Goal: Contribute content: Contribute content

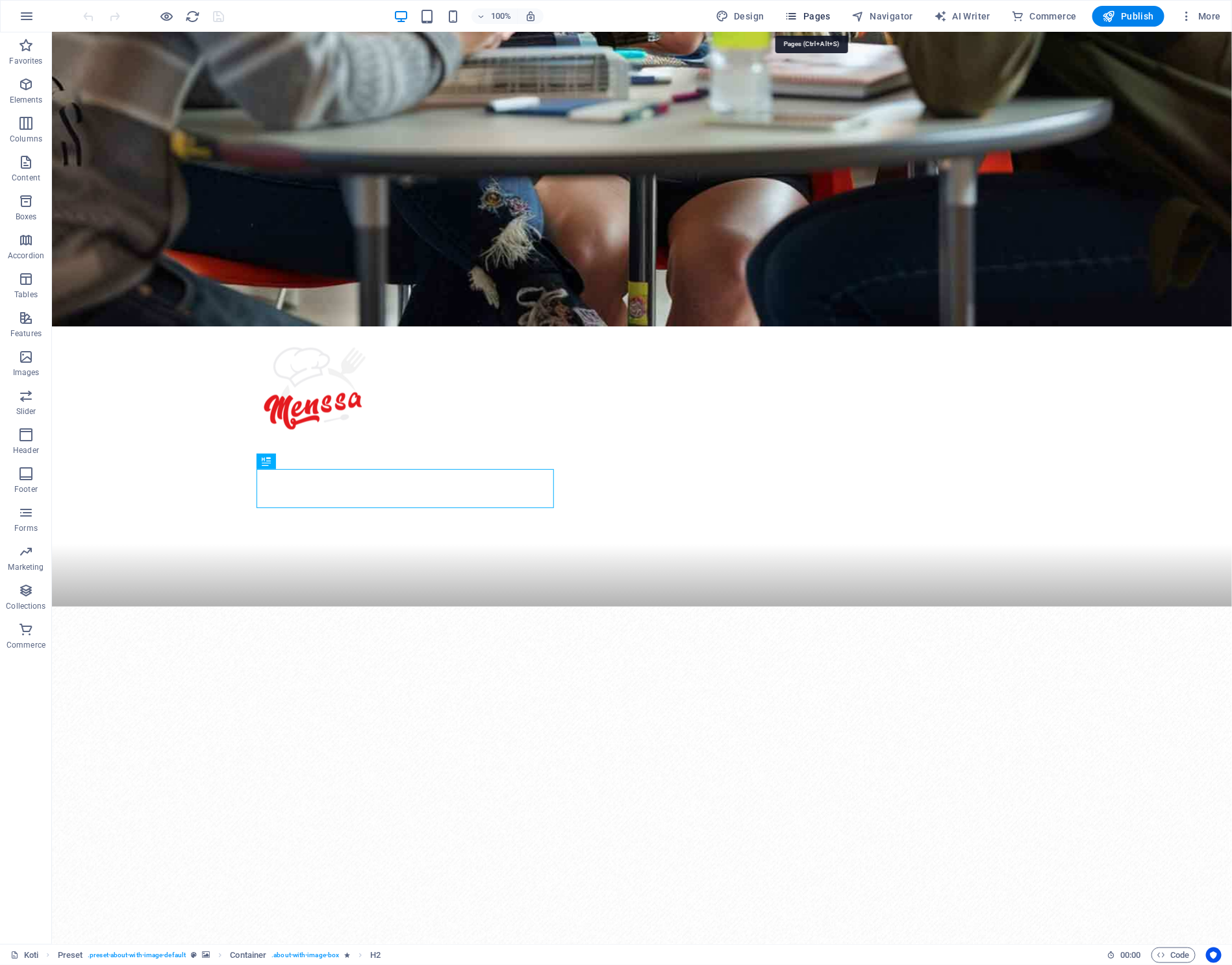
click at [823, 6] on button "Pages" at bounding box center [808, 16] width 56 height 20
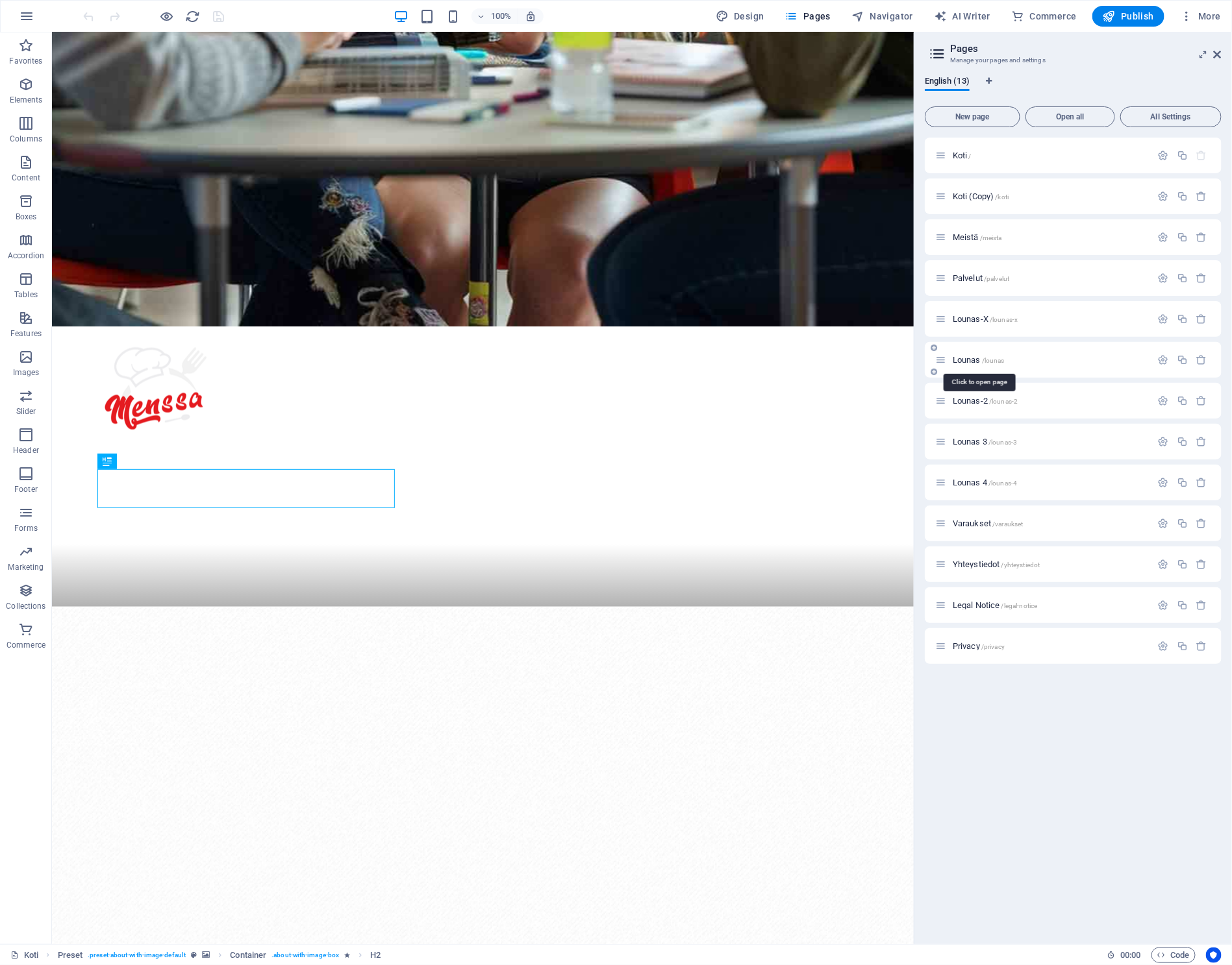
click at [975, 357] on span "Lounas /lounas" at bounding box center [979, 359] width 52 height 10
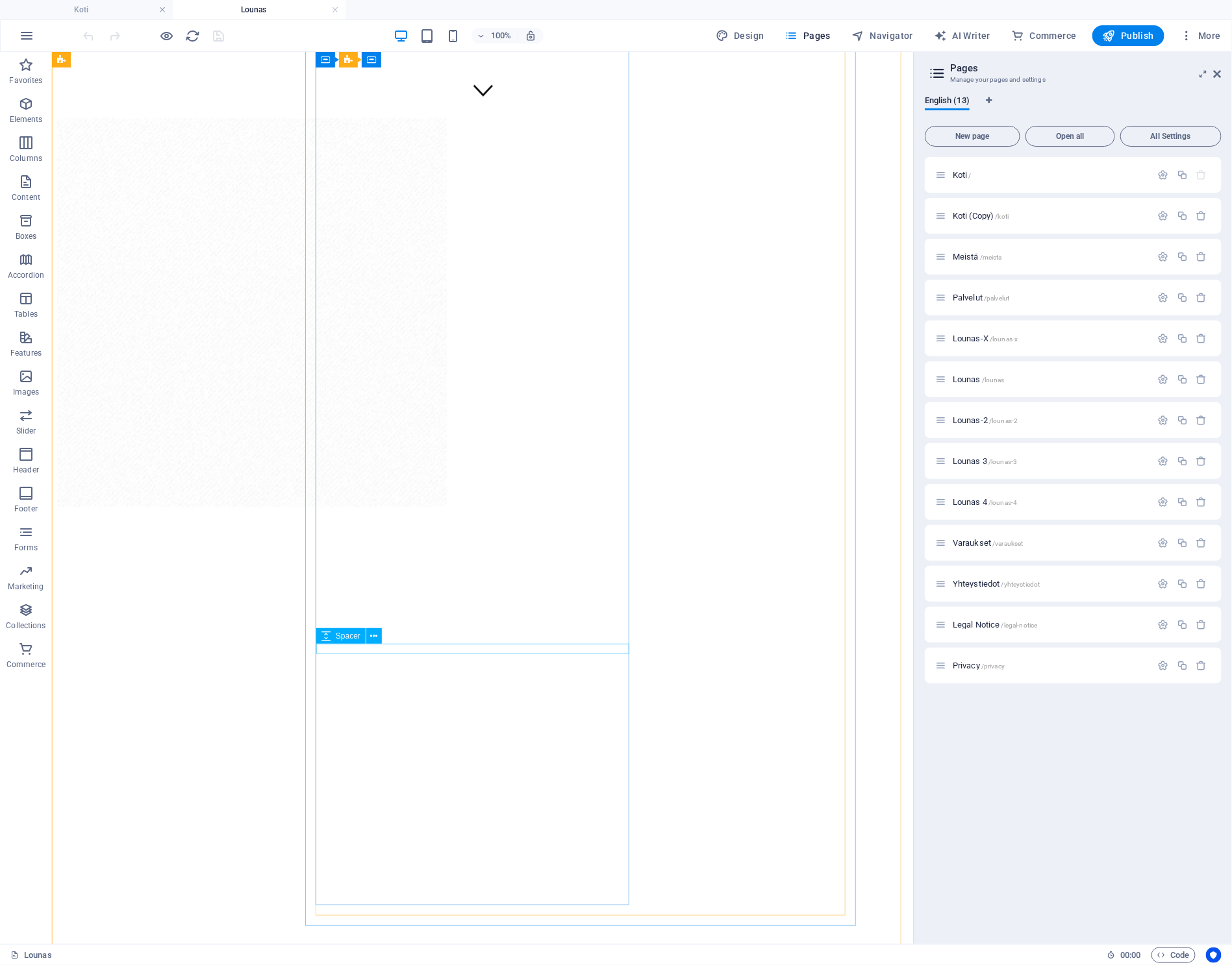
scroll to position [974, 0]
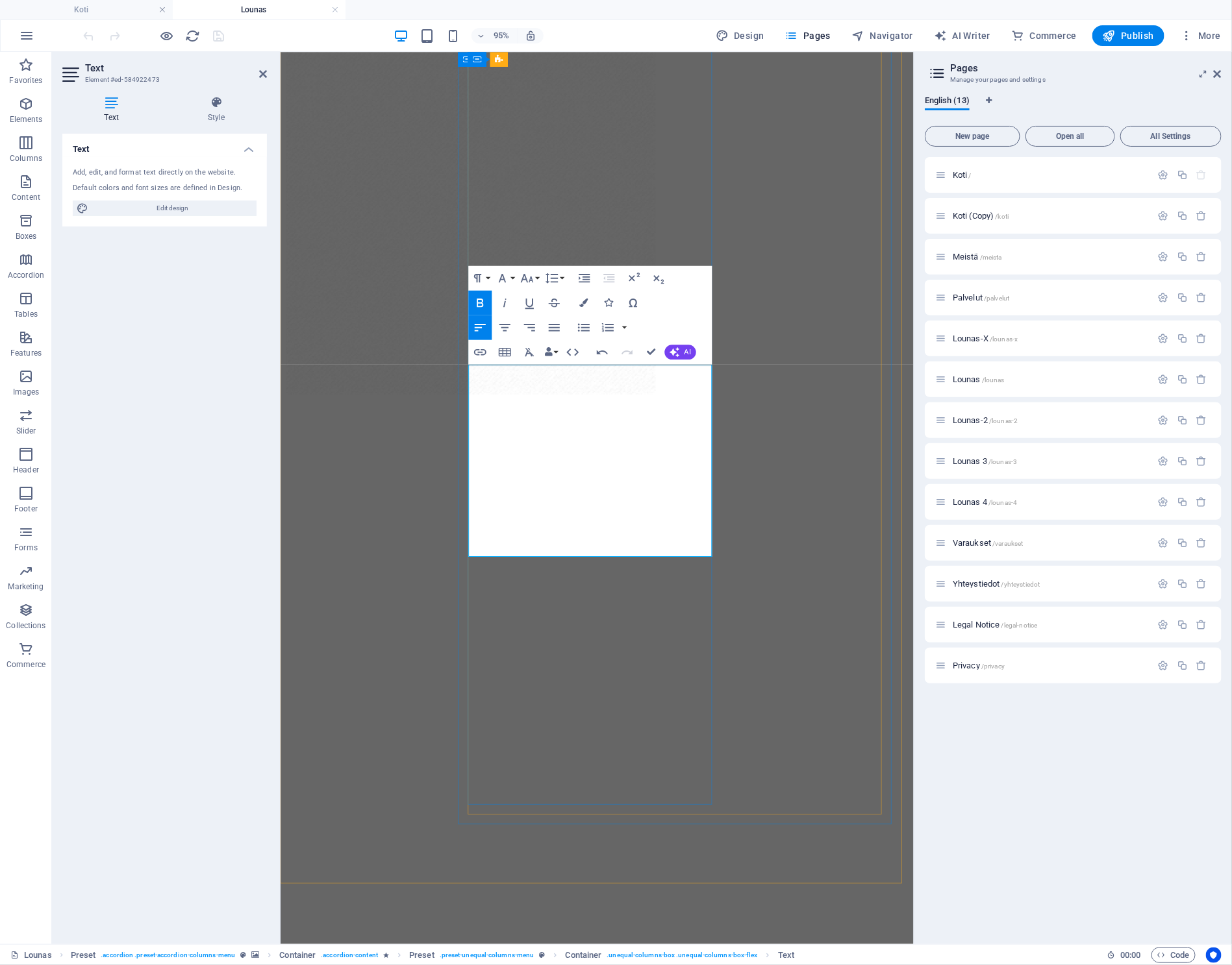
drag, startPoint x: 626, startPoint y: 532, endPoint x: 481, endPoint y: 511, distance: 146.5
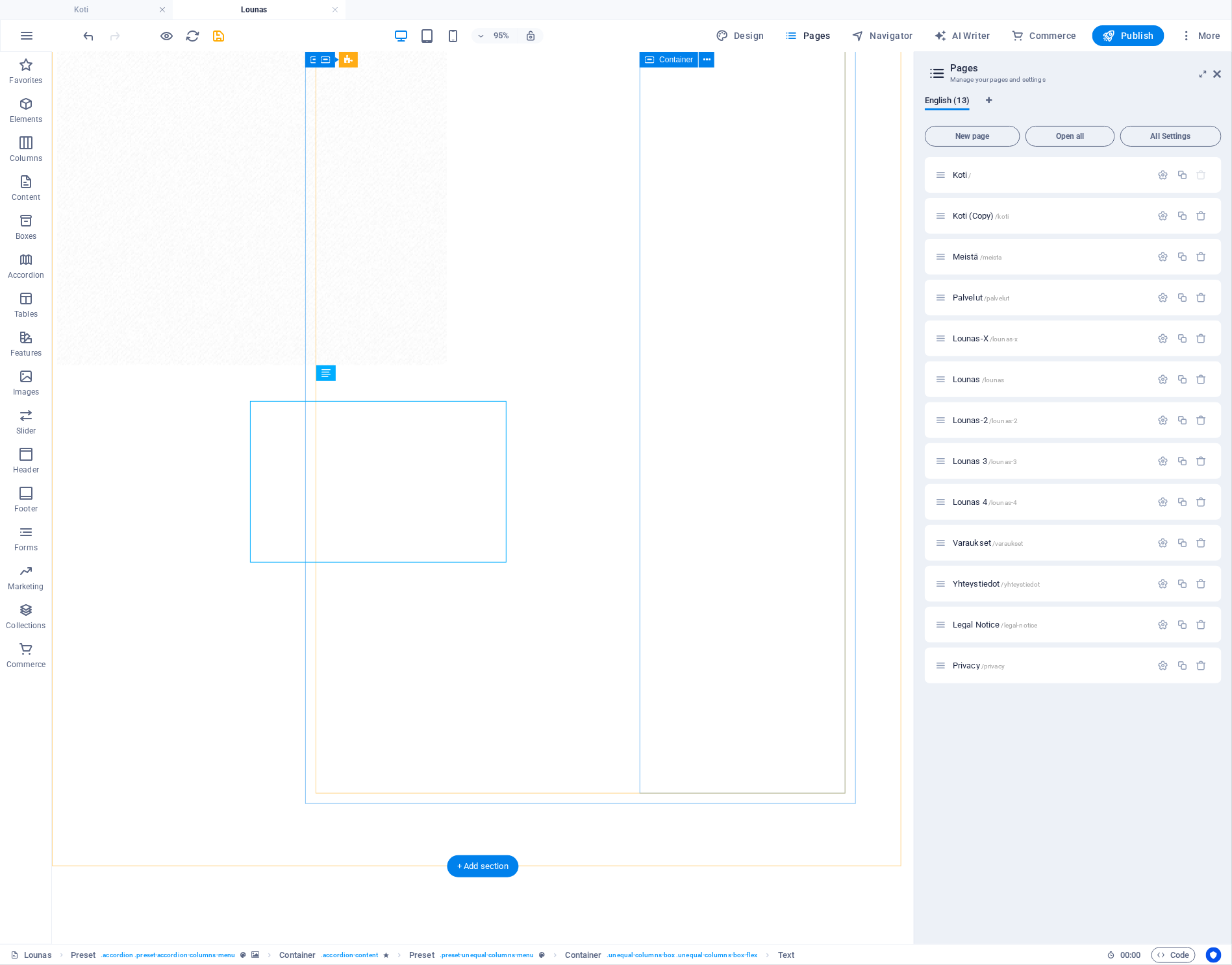
scroll to position [953, 0]
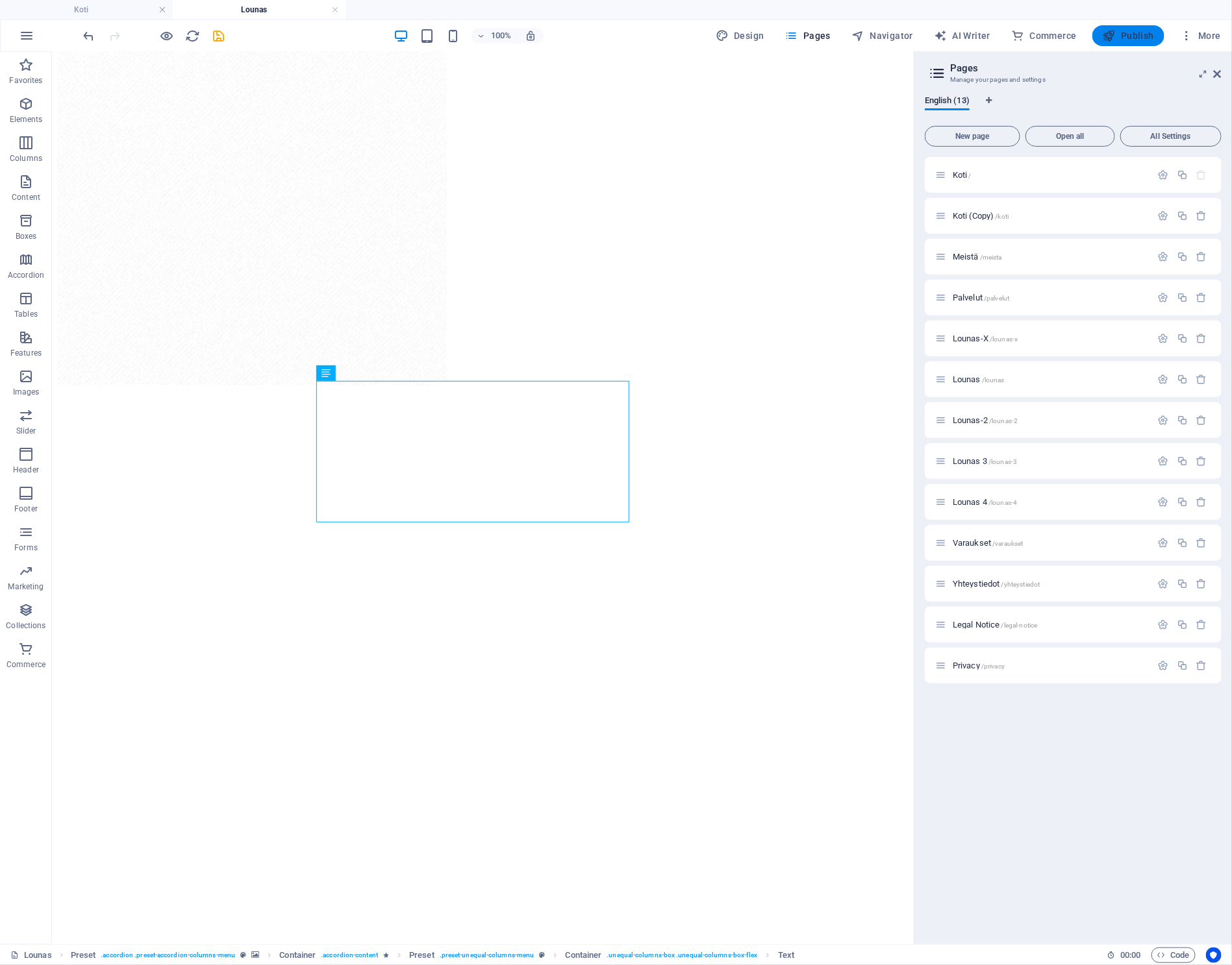
click at [1135, 35] on span "Publish" at bounding box center [1128, 35] width 51 height 13
